Goal: Information Seeking & Learning: Find specific fact

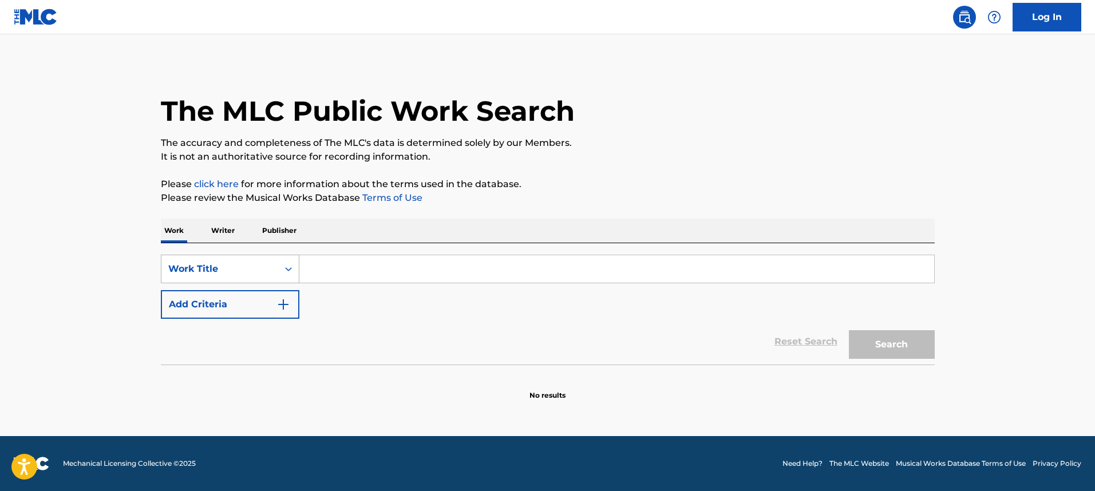
drag, startPoint x: 280, startPoint y: 264, endPoint x: 275, endPoint y: 281, distance: 17.2
click at [280, 264] on div "Search Form" at bounding box center [288, 269] width 21 height 21
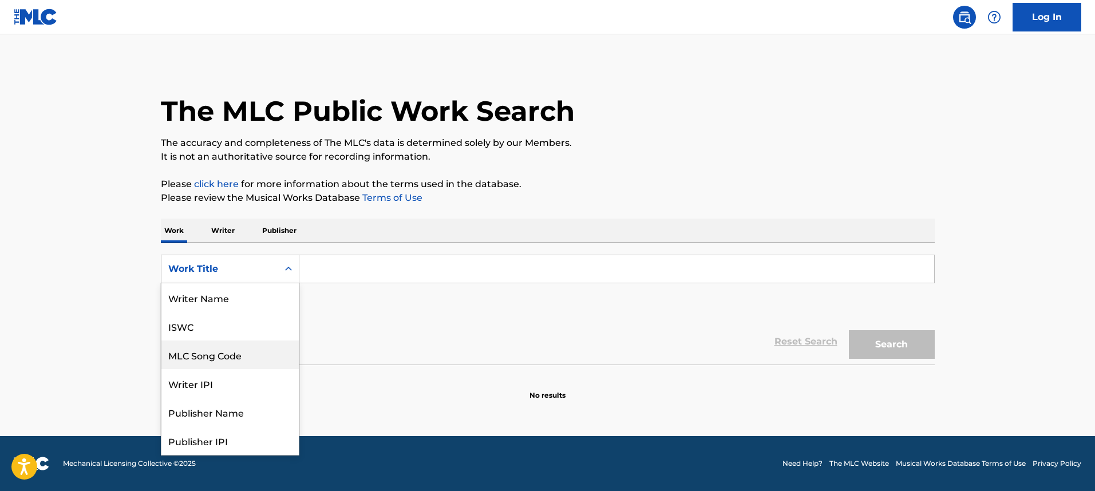
scroll to position [57, 0]
click at [274, 299] on div "MLC Song Code" at bounding box center [229, 297] width 137 height 29
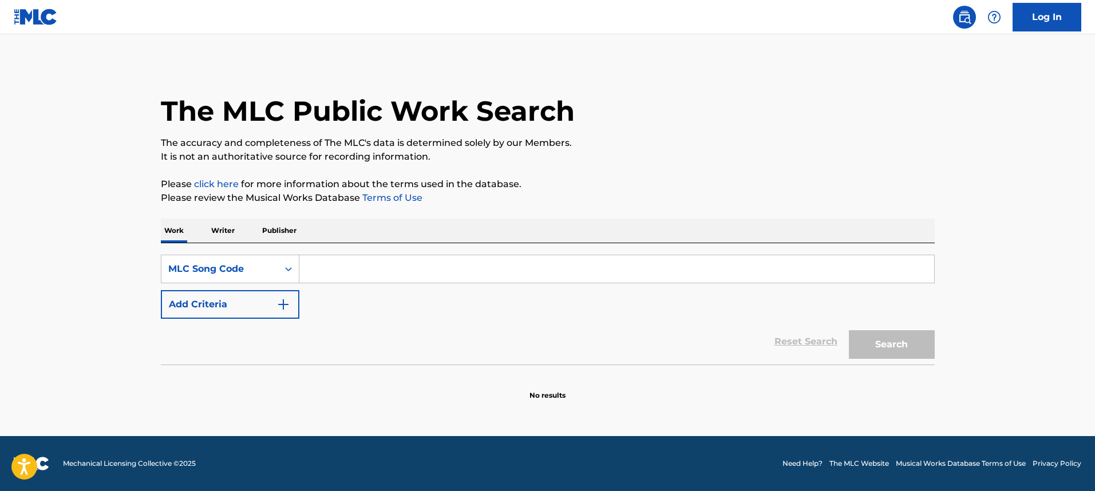
click at [356, 273] on input "Search Form" at bounding box center [616, 268] width 635 height 27
paste input "LR4TSU"
type input "LR4TSU"
click at [849, 330] on button "Search" at bounding box center [892, 344] width 86 height 29
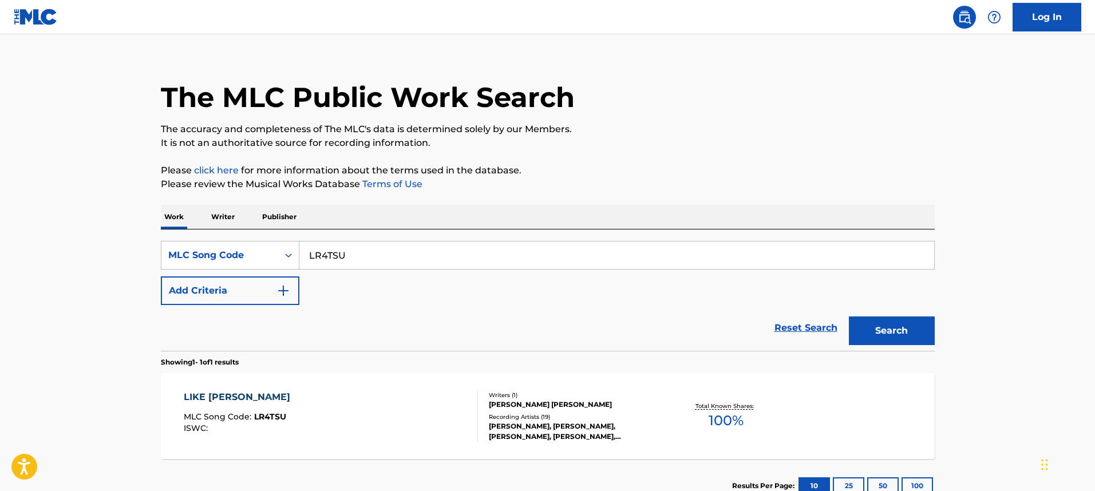
scroll to position [20, 0]
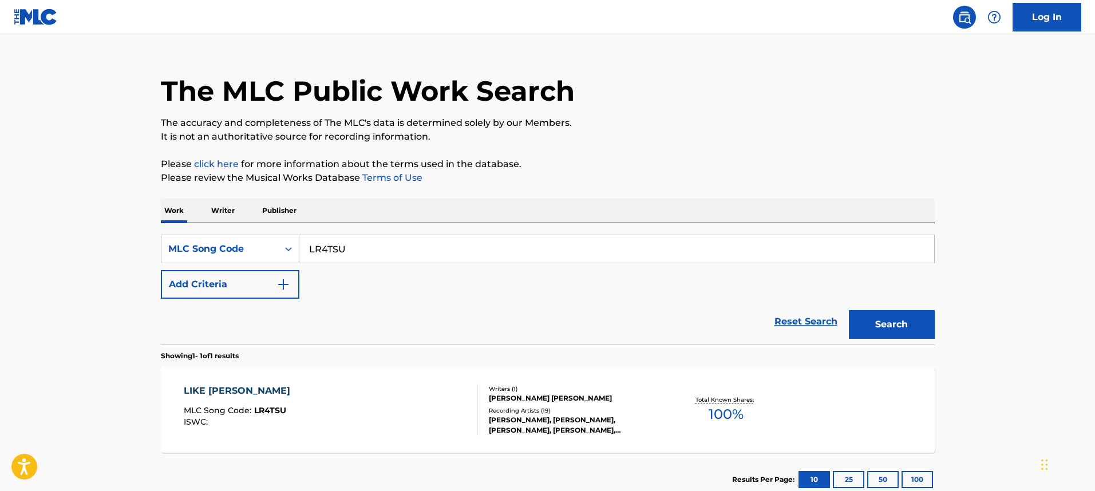
click at [362, 410] on div "LIKE [PERSON_NAME] MLC Song Code : LR4TSU ISWC :" at bounding box center [331, 410] width 294 height 52
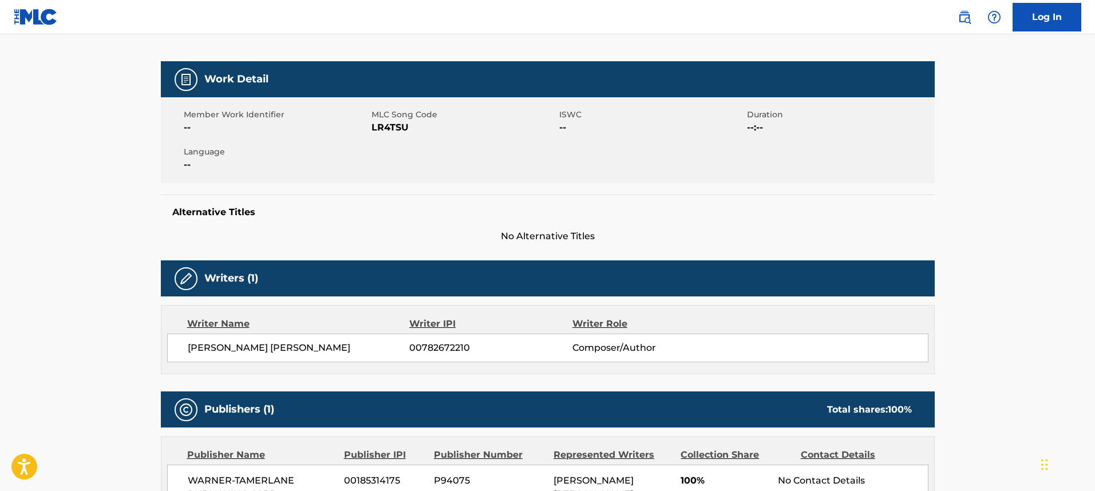
scroll to position [289, 0]
